Goal: Task Accomplishment & Management: Manage account settings

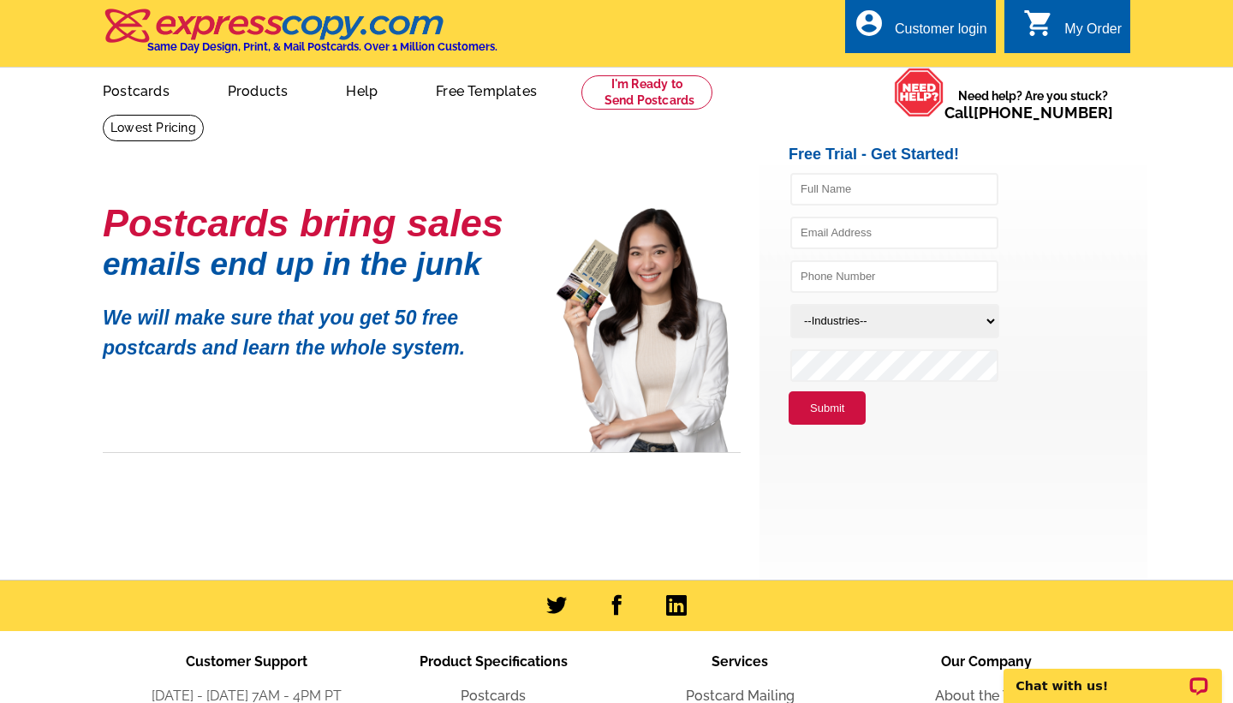
click at [951, 21] on div "Customer login" at bounding box center [941, 33] width 93 height 24
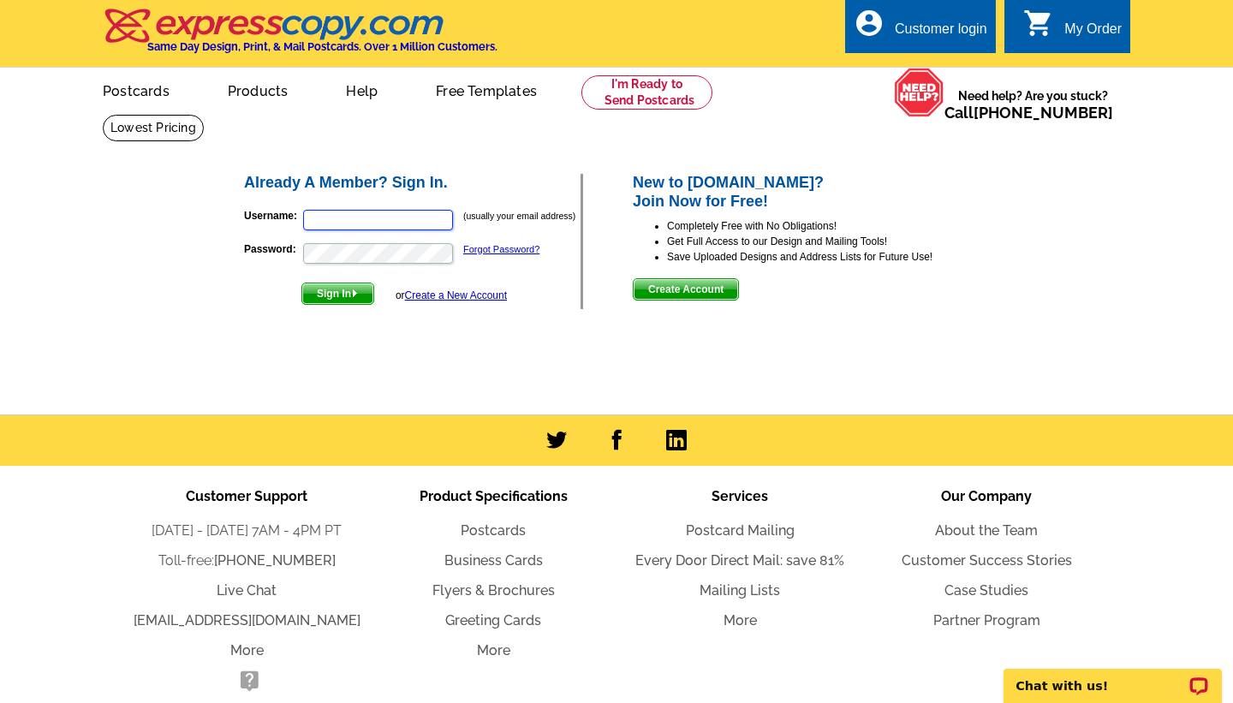
click at [324, 220] on input "Username:" at bounding box center [378, 220] width 150 height 21
type input "[EMAIL_ADDRESS][DOMAIN_NAME]"
click at [354, 295] on img "submit" at bounding box center [355, 293] width 8 height 8
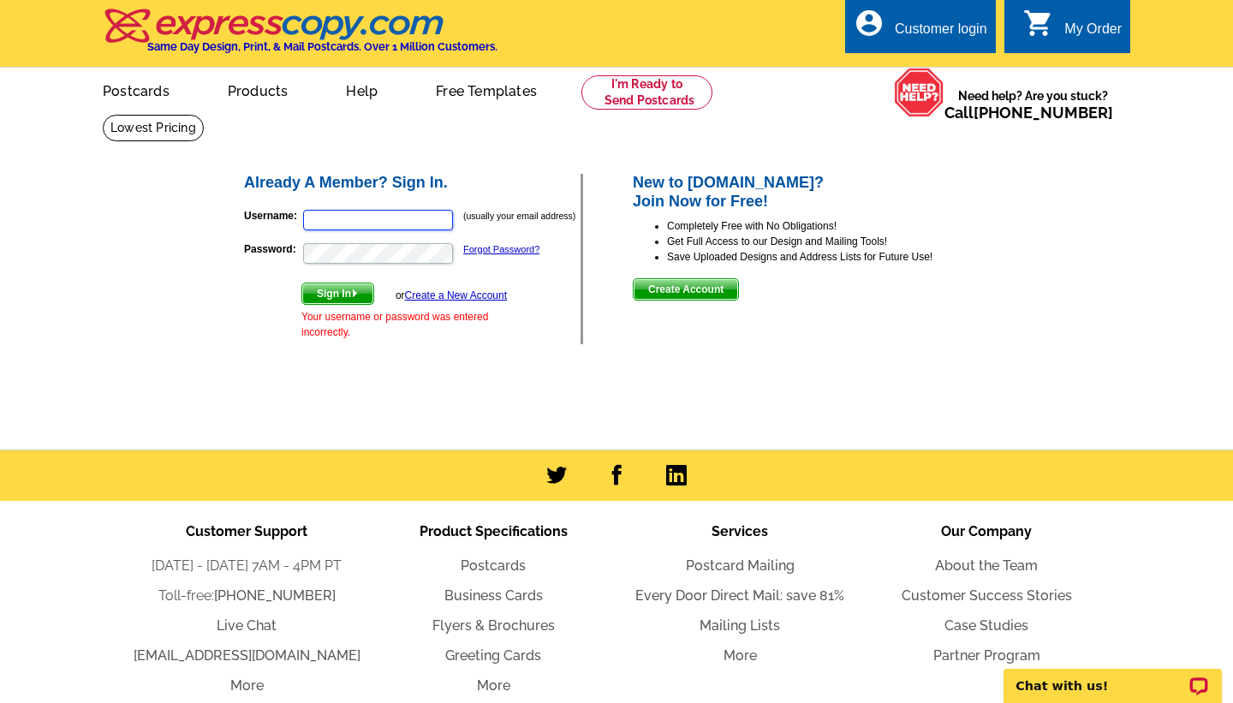
click at [342, 219] on input "Username:" at bounding box center [378, 220] width 150 height 21
type input "[EMAIL_ADDRESS][DOMAIN_NAME]"
click at [337, 295] on span "Sign In" at bounding box center [337, 294] width 71 height 21
